Goal: Task Accomplishment & Management: Complete application form

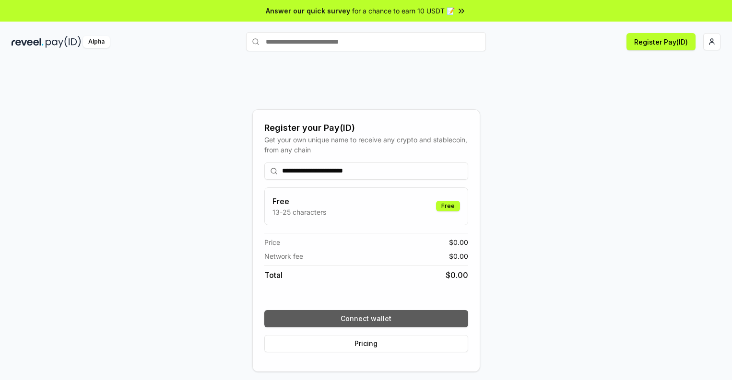
type input "**********"
click at [366, 319] on button "Connect wallet" at bounding box center [366, 318] width 204 height 17
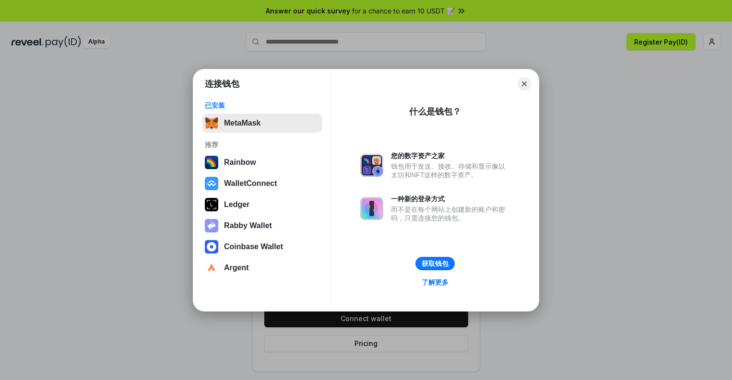
click at [262, 123] on button "MetaMask" at bounding box center [262, 123] width 120 height 19
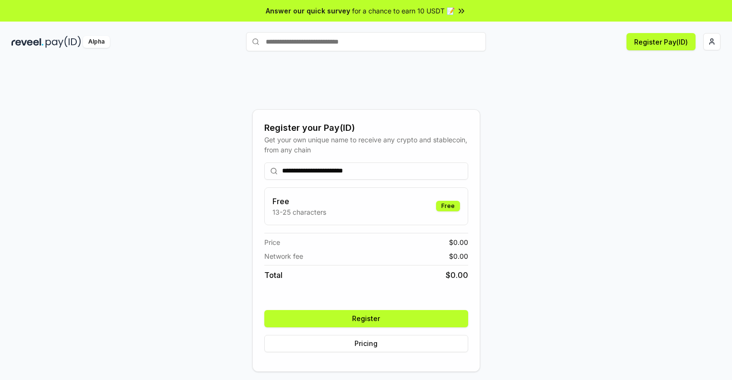
click at [366, 319] on button "Register" at bounding box center [366, 318] width 204 height 17
